Goal: Information Seeking & Learning: Obtain resource

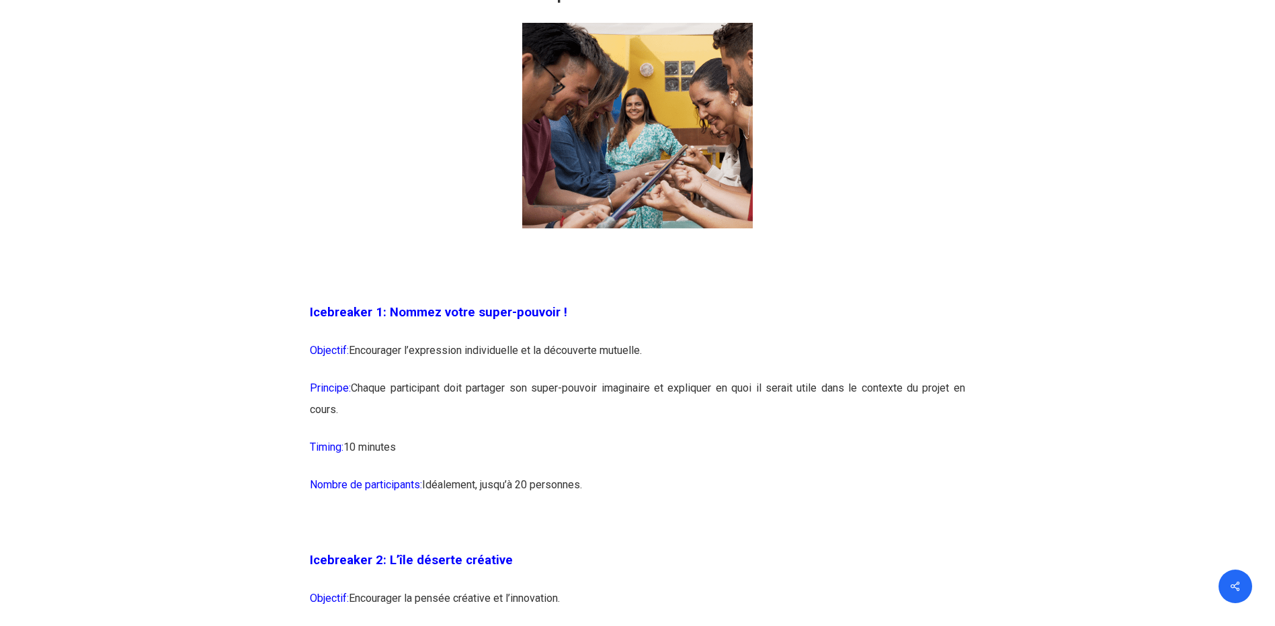
scroll to position [941, 0]
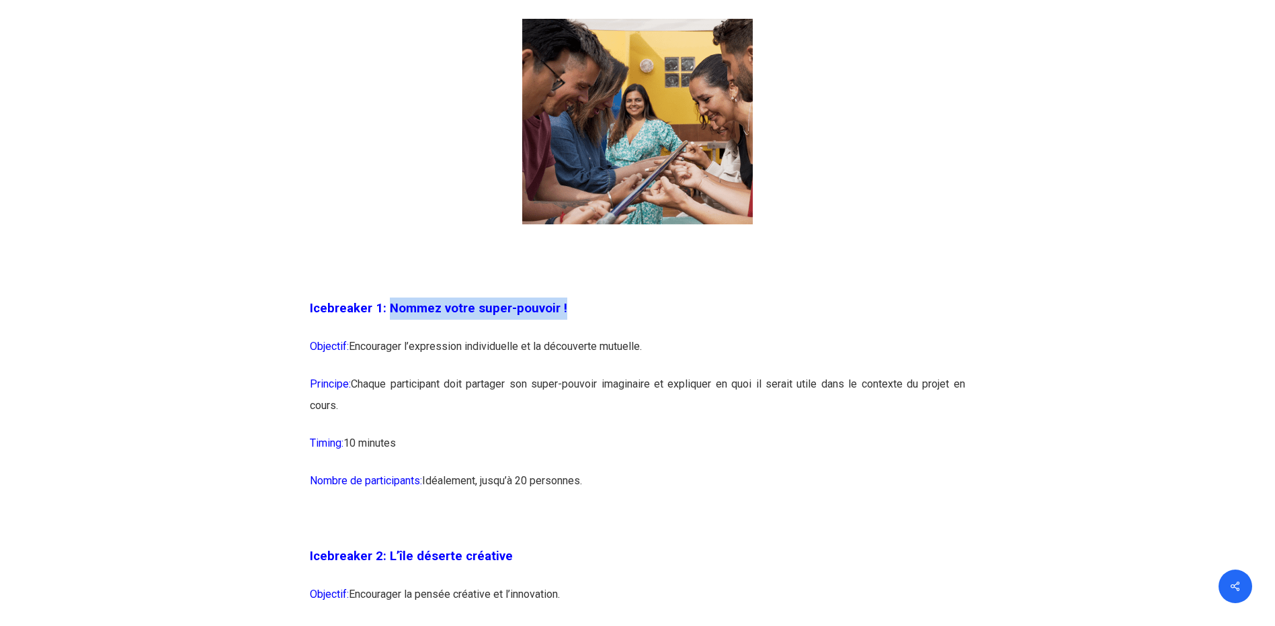
drag, startPoint x: 559, startPoint y: 308, endPoint x: 391, endPoint y: 316, distance: 167.6
click at [391, 316] on p "Icebreaker 1: Nommez votre super-pouvoir !" at bounding box center [637, 317] width 655 height 38
copy span "Nommez votre super-pouvoir !"
drag, startPoint x: 356, startPoint y: 381, endPoint x: 589, endPoint y: 409, distance: 234.9
click at [589, 409] on p "Principe: Chaque participant doit partager son super-pouvoir imaginaire et expl…" at bounding box center [637, 403] width 655 height 59
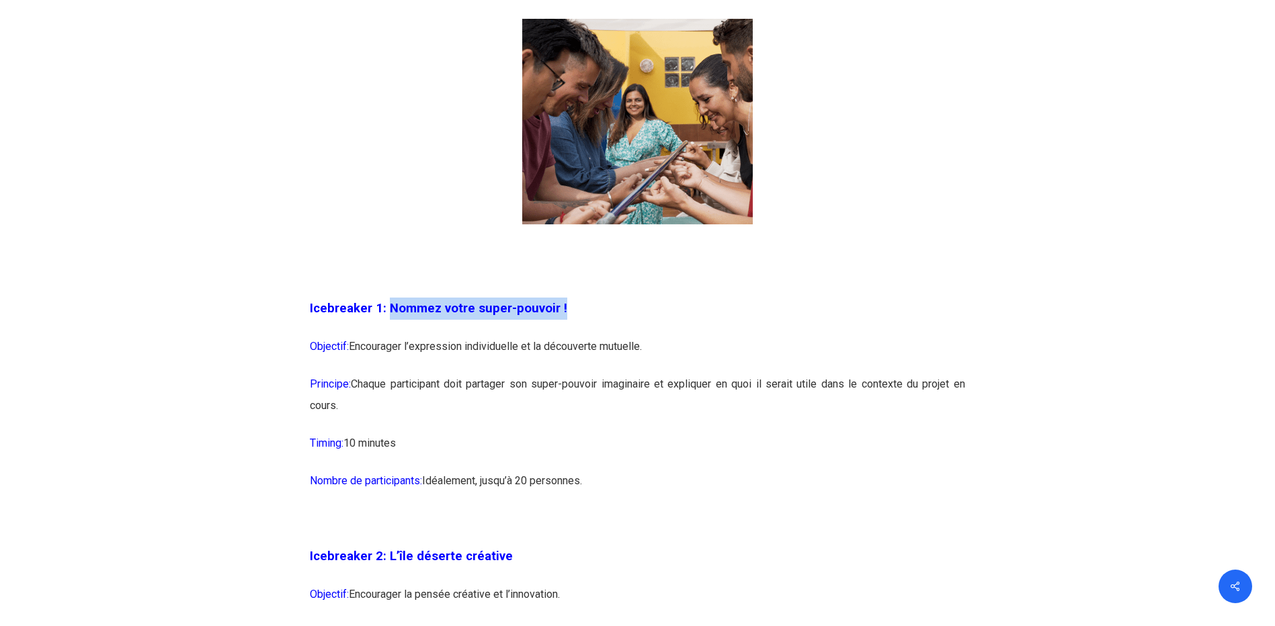
copy p "Chaque participant doit partager son super-pouvoir imaginaire et expliquer en q…"
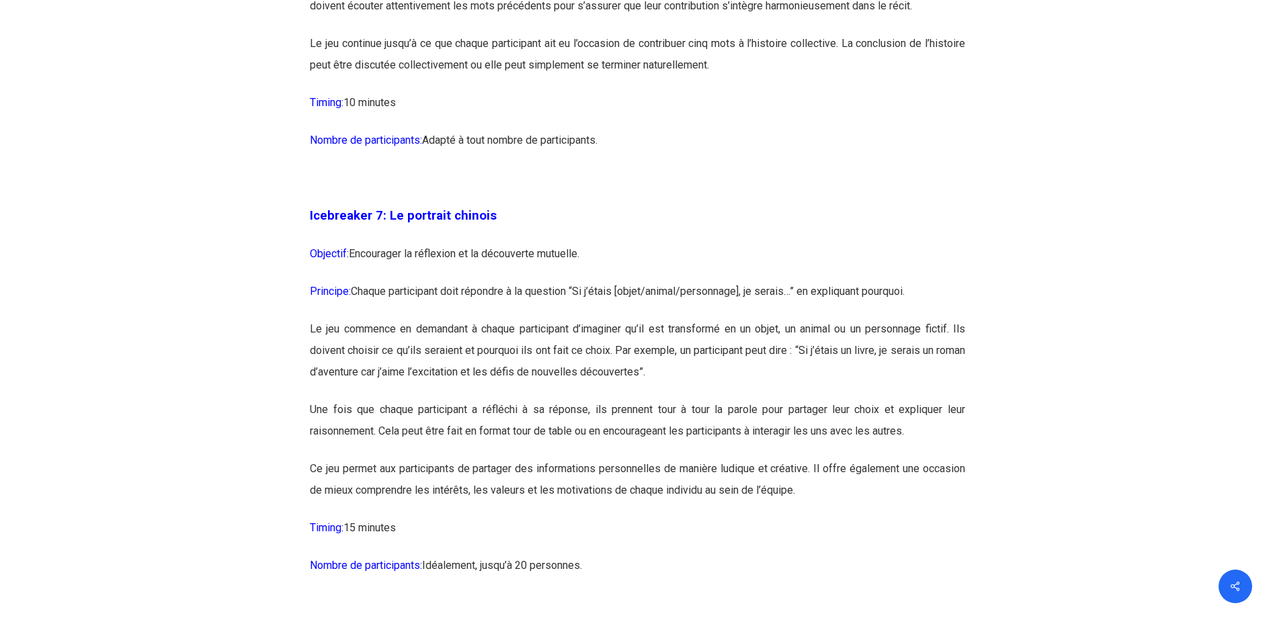
scroll to position [3294, 0]
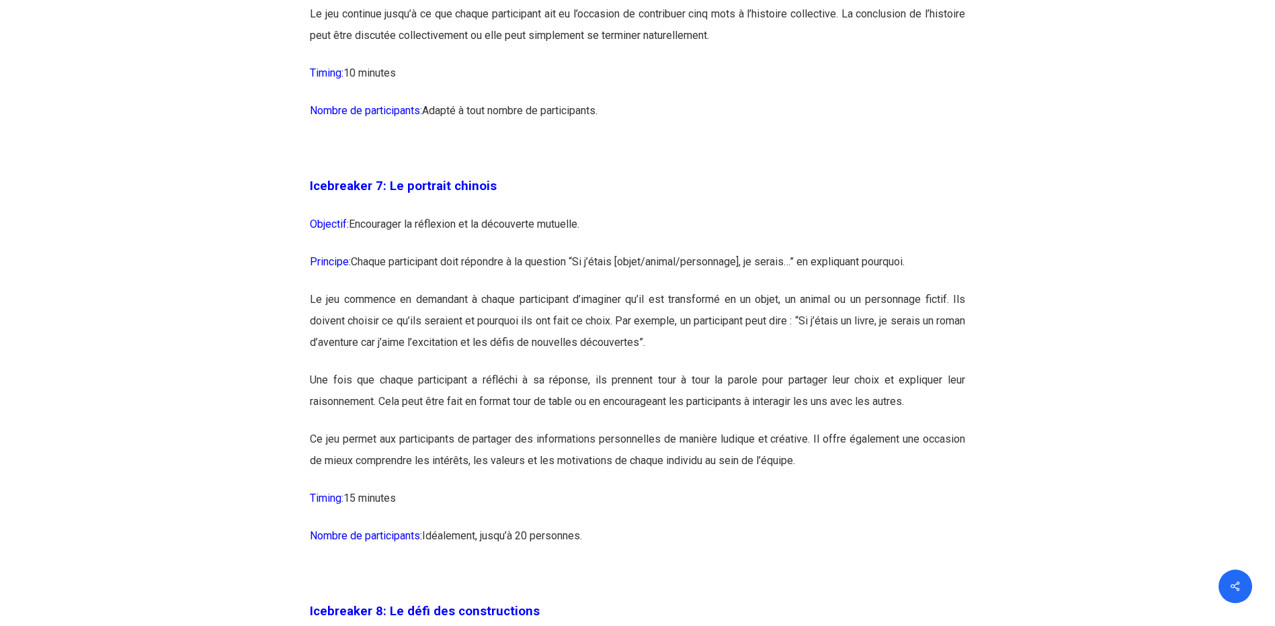
click at [493, 214] on p "Icebreaker 7: Le portrait chinois" at bounding box center [637, 194] width 655 height 38
click at [489, 194] on span "Icebreaker 7: Le portrait chinois" at bounding box center [403, 186] width 187 height 15
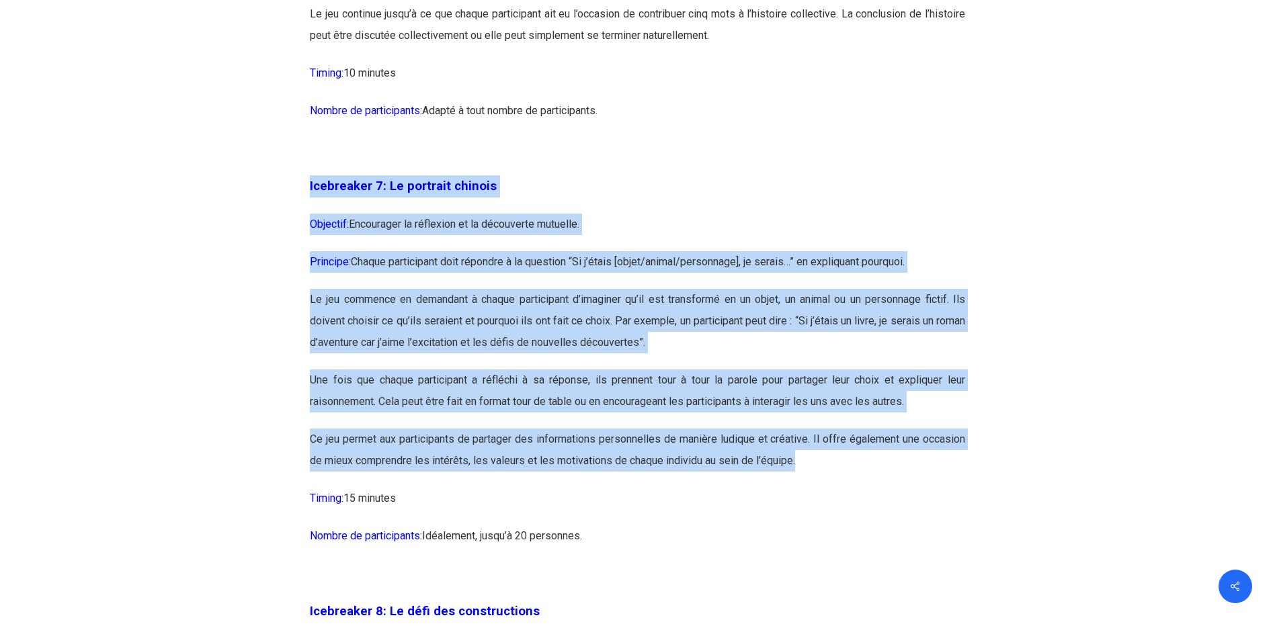
drag, startPoint x: 311, startPoint y: 229, endPoint x: 800, endPoint y: 507, distance: 562.3
copy div "Icebreaker 7: Le portrait chinois Objectif: Encourager la réflexion et la décou…"
click at [592, 526] on p "Timing: 15 minutes" at bounding box center [637, 507] width 655 height 38
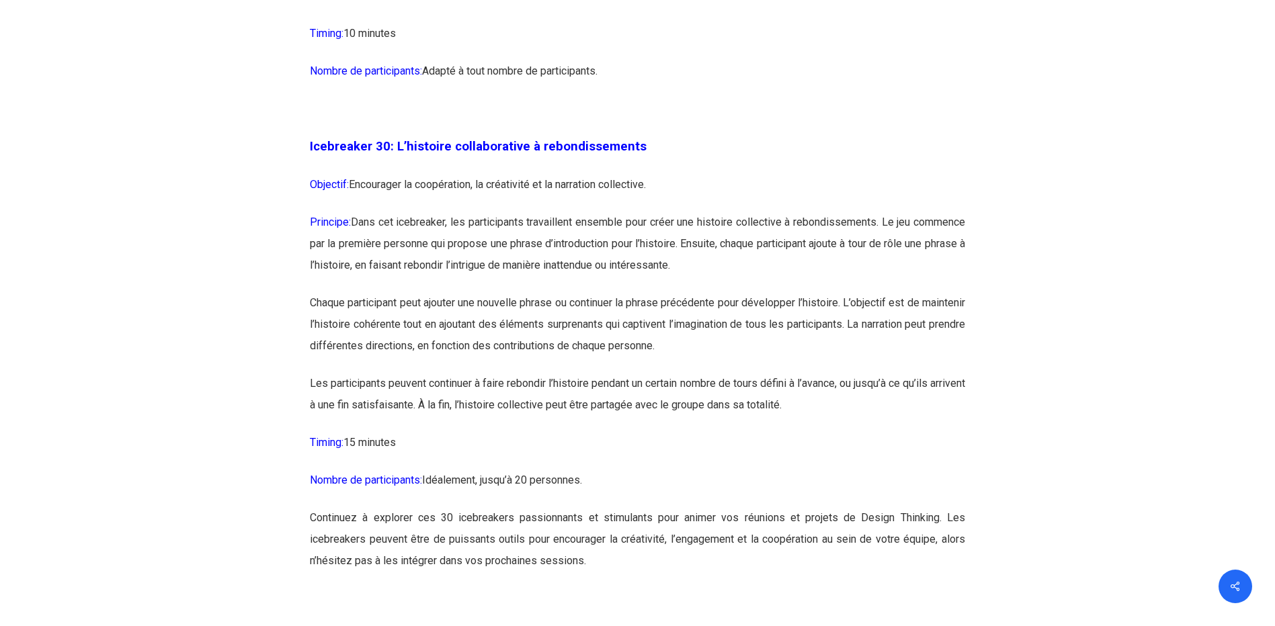
scroll to position [13510, 0]
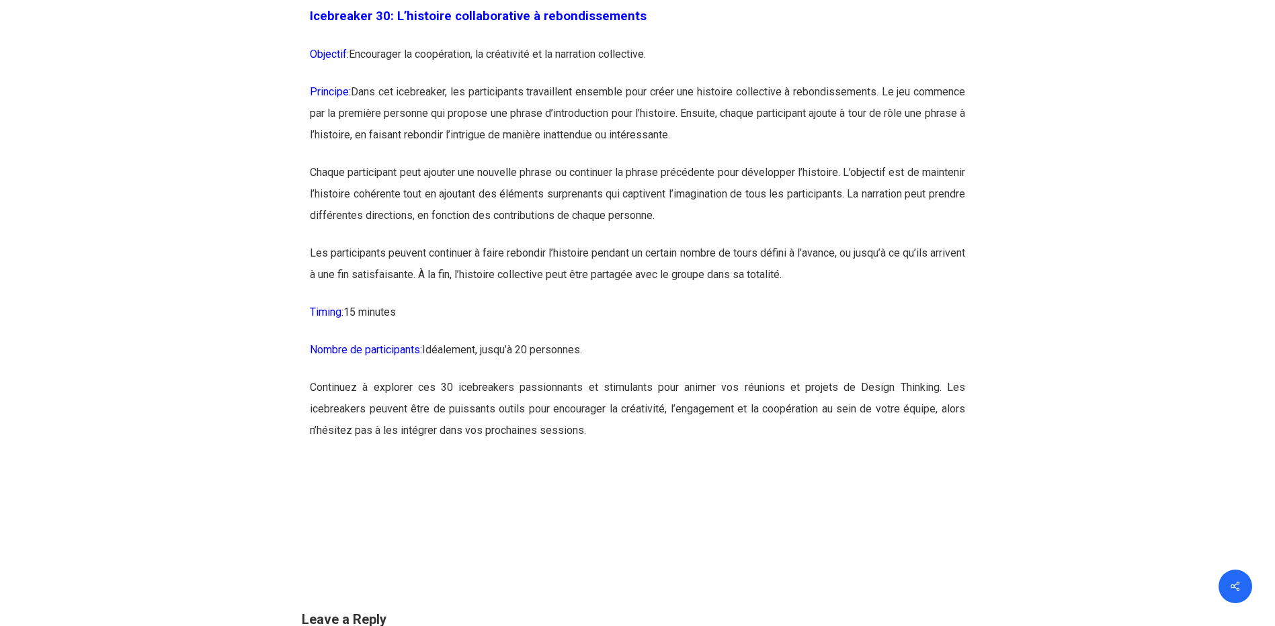
click at [831, 302] on p "Les participants peuvent continuer à faire rebondir l’histoire pendant un certa…" at bounding box center [637, 272] width 655 height 59
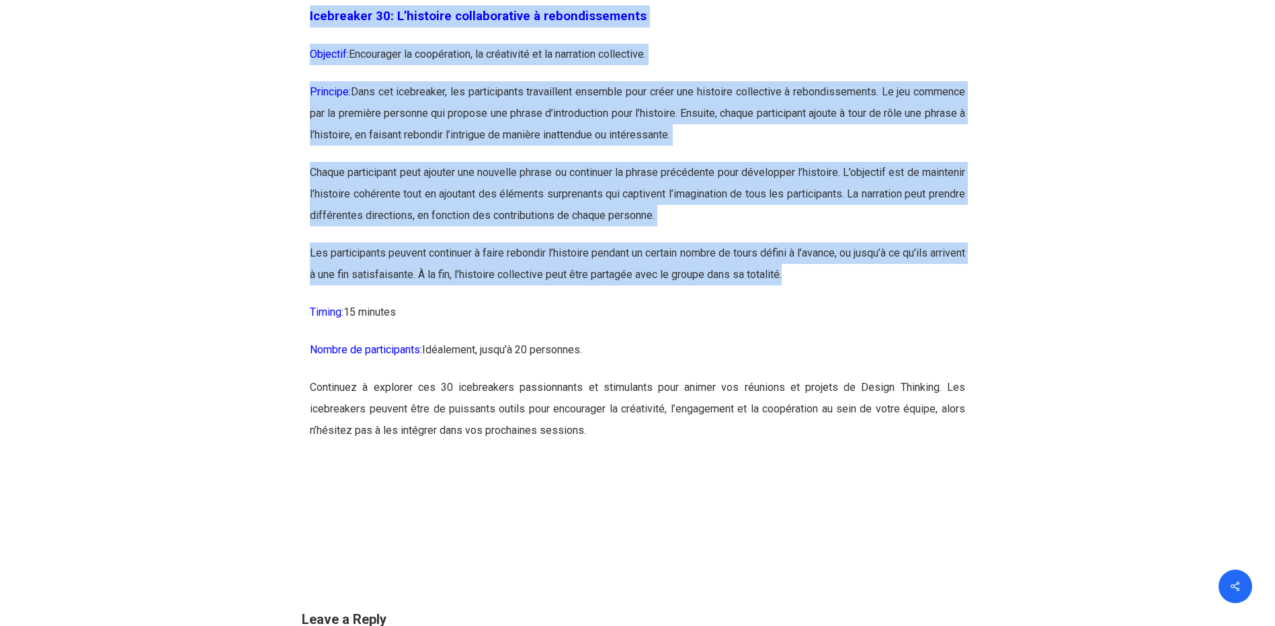
drag, startPoint x: 836, startPoint y: 336, endPoint x: 308, endPoint y: 83, distance: 585.7
copy div "Icebreaker 30: L’histoire collaborative à rebondissements Objectif: Encourager …"
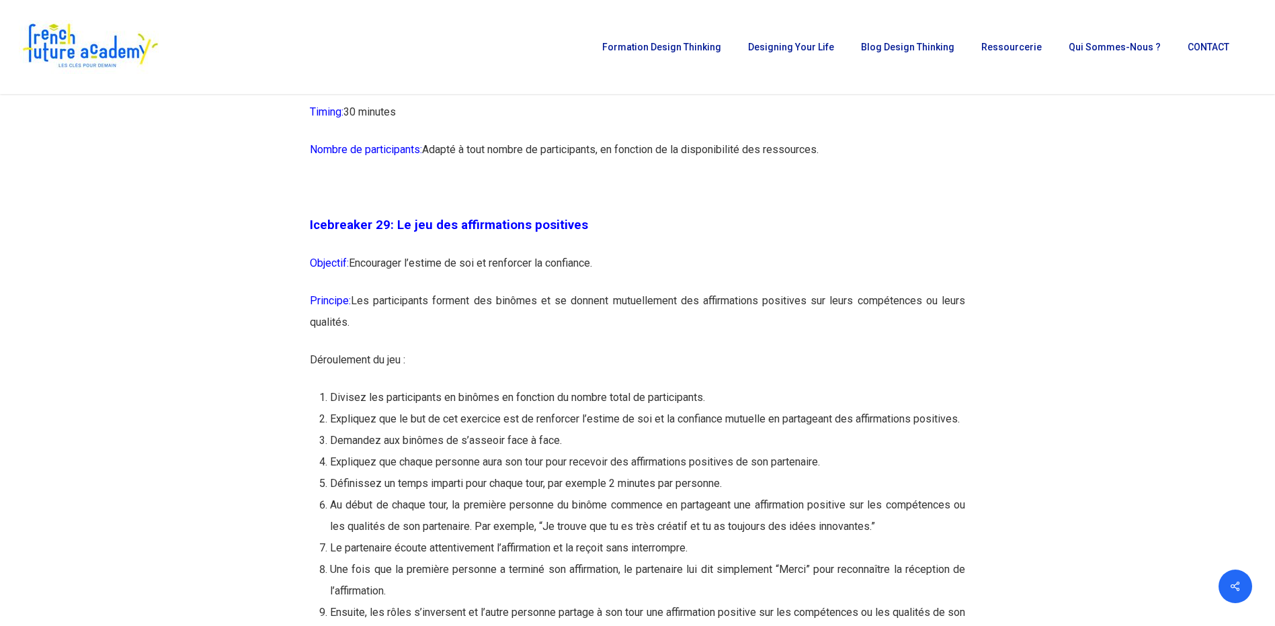
scroll to position [12502, 0]
